Goal: Use online tool/utility: Utilize a website feature to perform a specific function

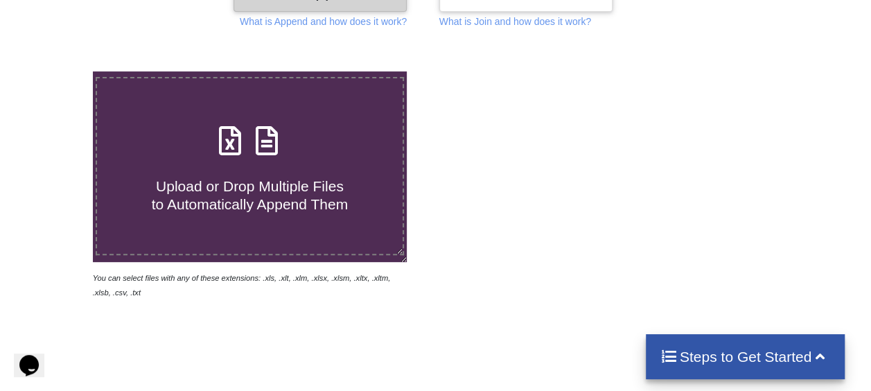
scroll to position [208, 0]
click at [212, 166] on h4 "Upload or Drop Multiple Files to Automatically Append Them" at bounding box center [250, 185] width 306 height 53
click at [57, 71] on input "Upload or Drop Multiple Files to Automatically Append Them" at bounding box center [57, 71] width 0 height 0
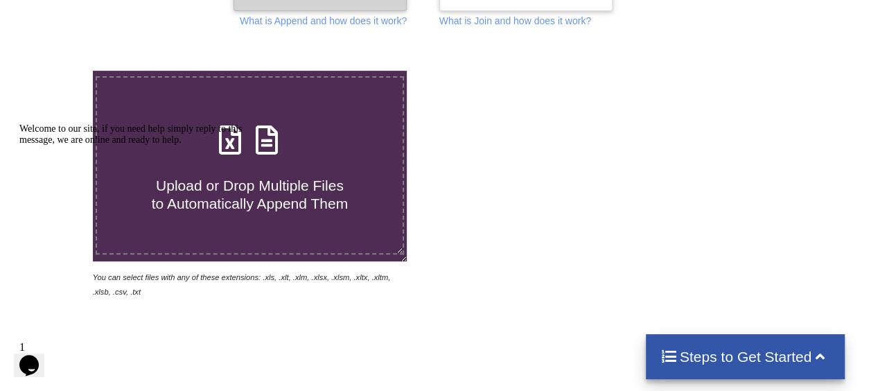
type input "C:\fakepath\Trace RP0 01-05 04hs21ms 06hs.XLSX"
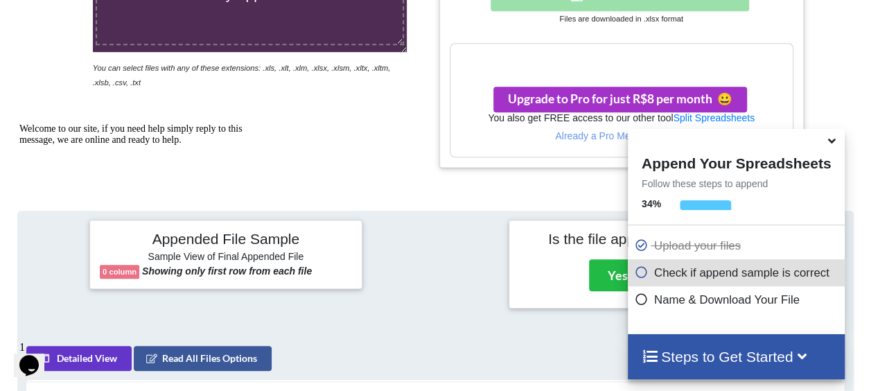
scroll to position [279, 0]
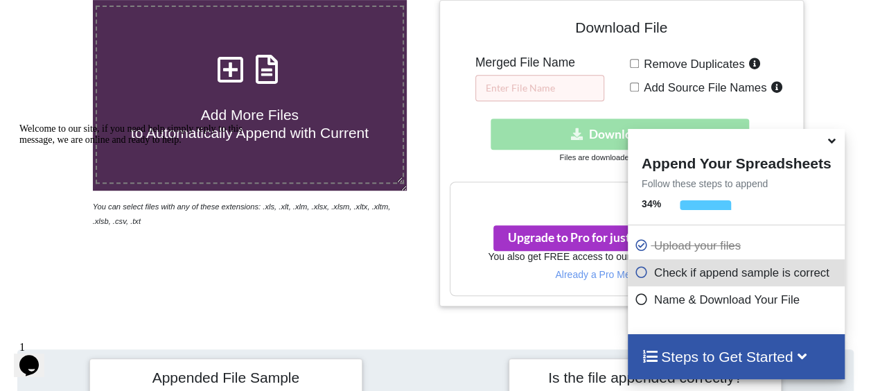
click at [829, 143] on icon at bounding box center [832, 138] width 15 height 12
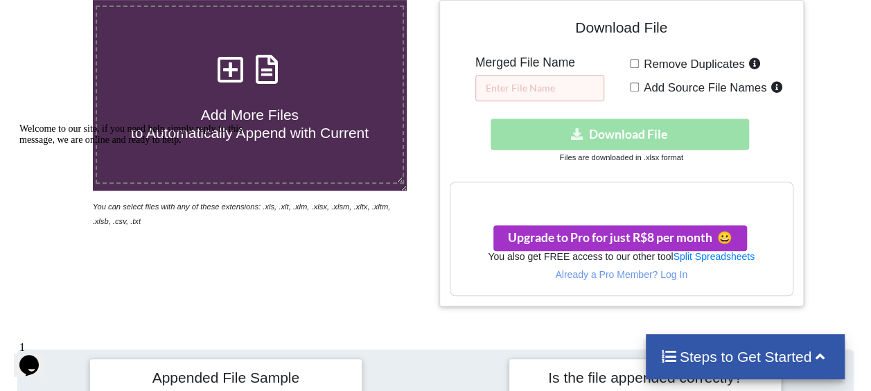
scroll to position [209, 0]
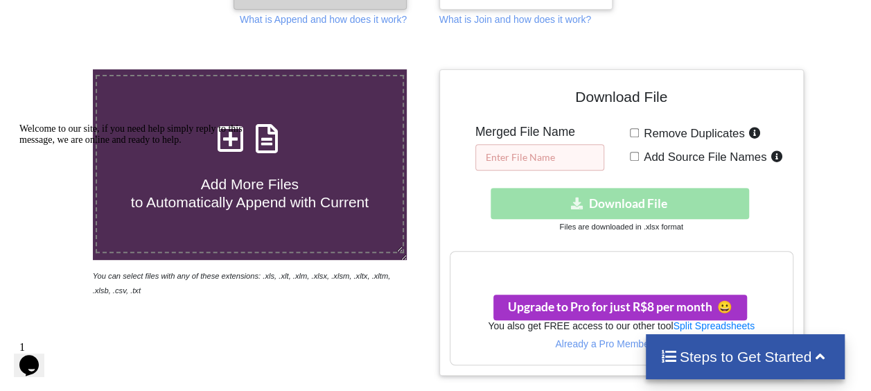
click at [546, 155] on input "text" at bounding box center [539, 157] width 129 height 26
paste input "Trace RP0 01-05 04hs21ms 06hs.XLSX"
type input "Trace RP0-05-01.XLSX"
click at [540, 200] on div "Download hidden Download File" at bounding box center [622, 203] width 344 height 31
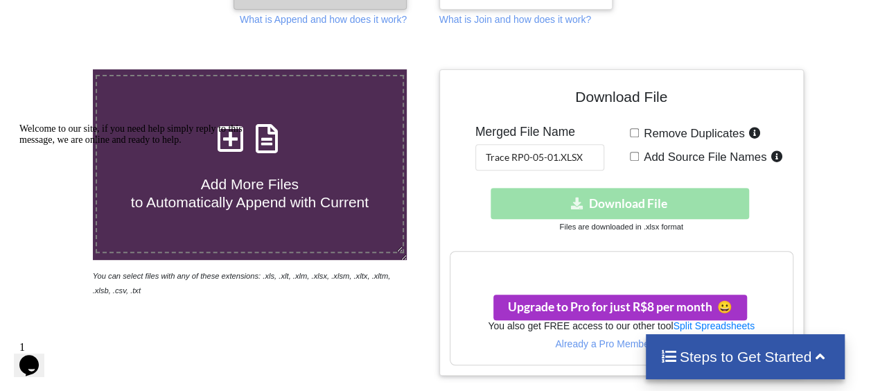
click at [565, 204] on div "Download hidden Download File" at bounding box center [622, 203] width 344 height 31
click at [581, 267] on h3 "Your files are more than 1 MB" at bounding box center [621, 265] width 342 height 15
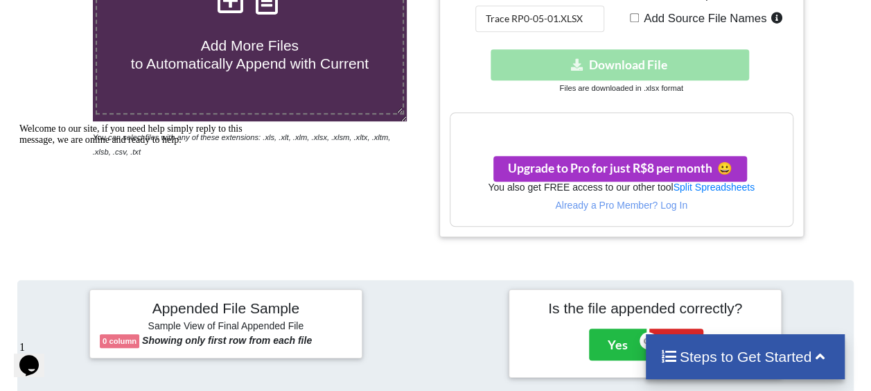
scroll to position [209, 0]
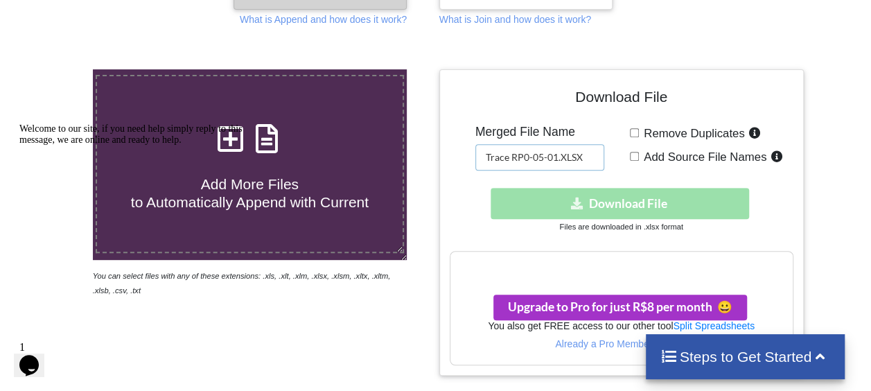
click at [600, 157] on input "Trace RP0-05-01.XLSX" at bounding box center [539, 157] width 129 height 26
